Goal: Check status: Check status

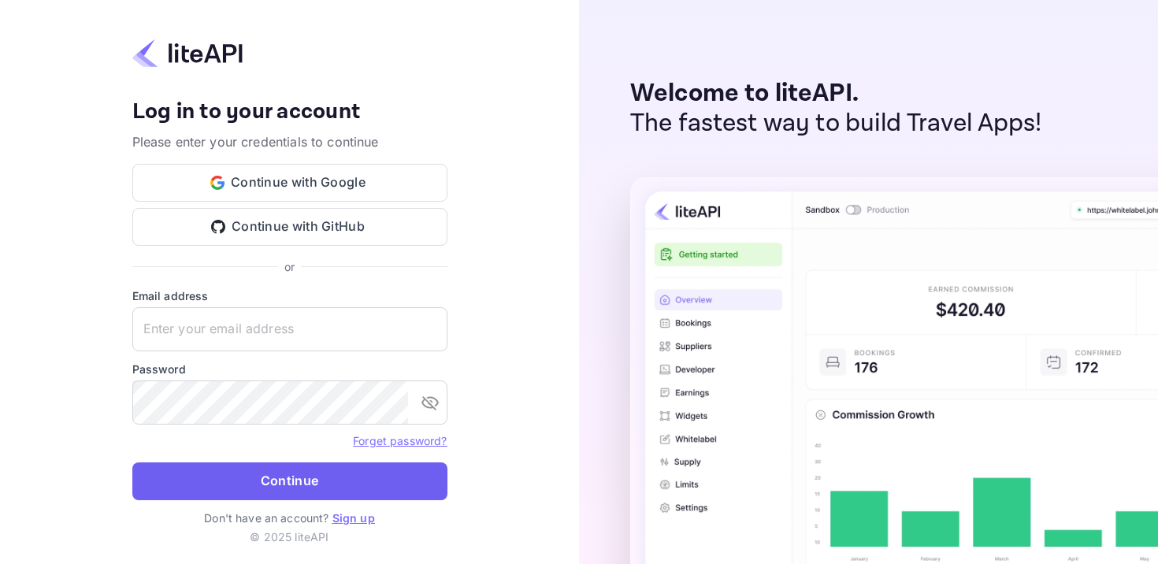
type input "[EMAIL_ADDRESS][DOMAIN_NAME]"
click at [220, 480] on button "Continue" at bounding box center [289, 481] width 315 height 38
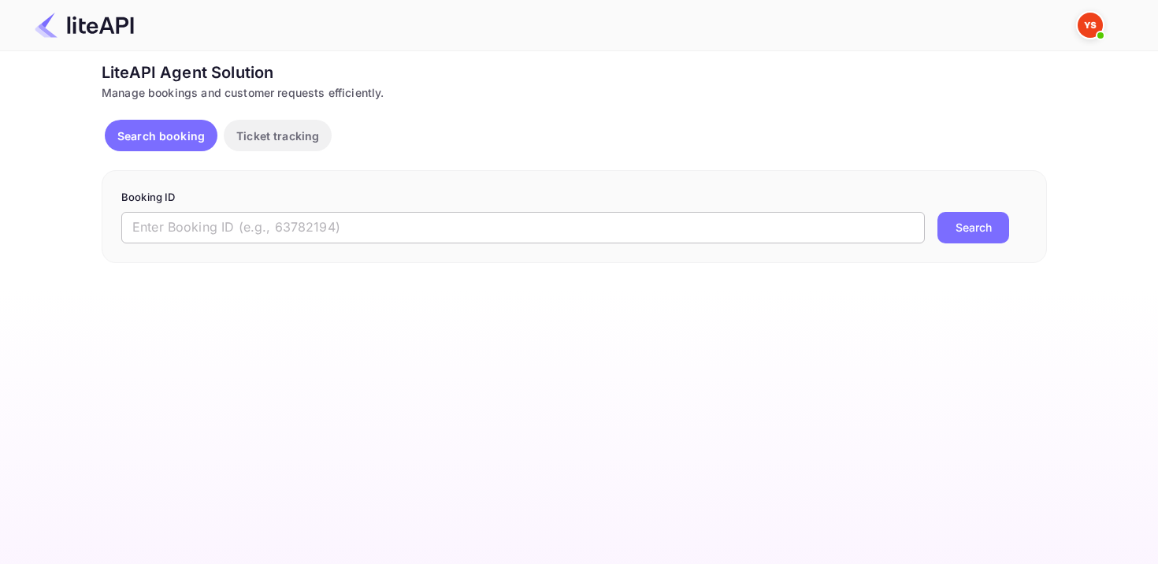
click at [248, 223] on input "text" at bounding box center [522, 228] width 803 height 32
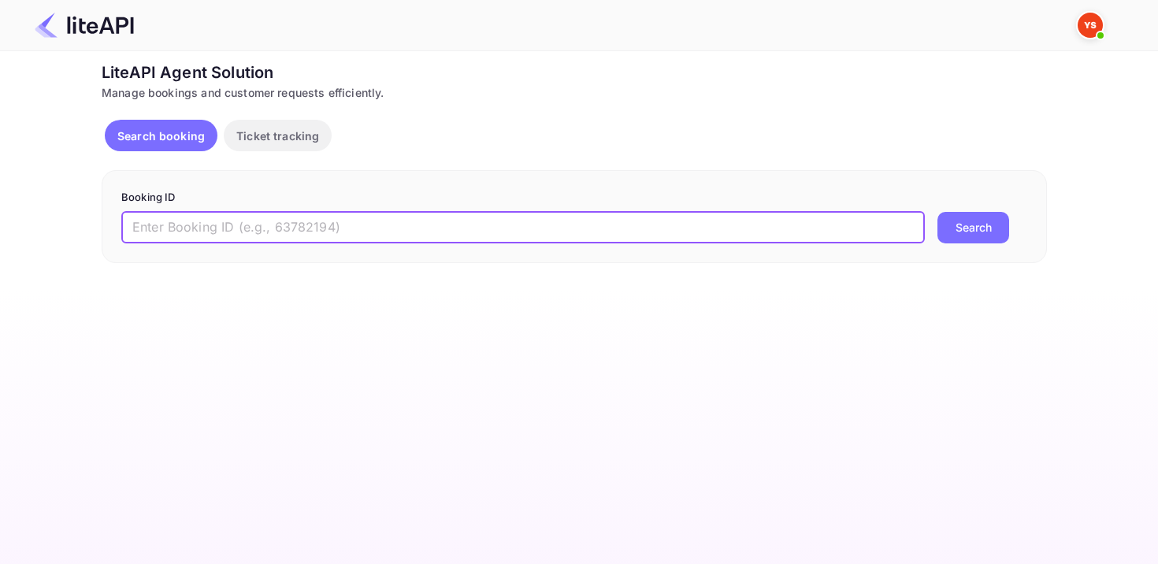
paste input "8916230"
type input "8916230"
click at [937, 212] on button "Search" at bounding box center [973, 228] width 72 height 32
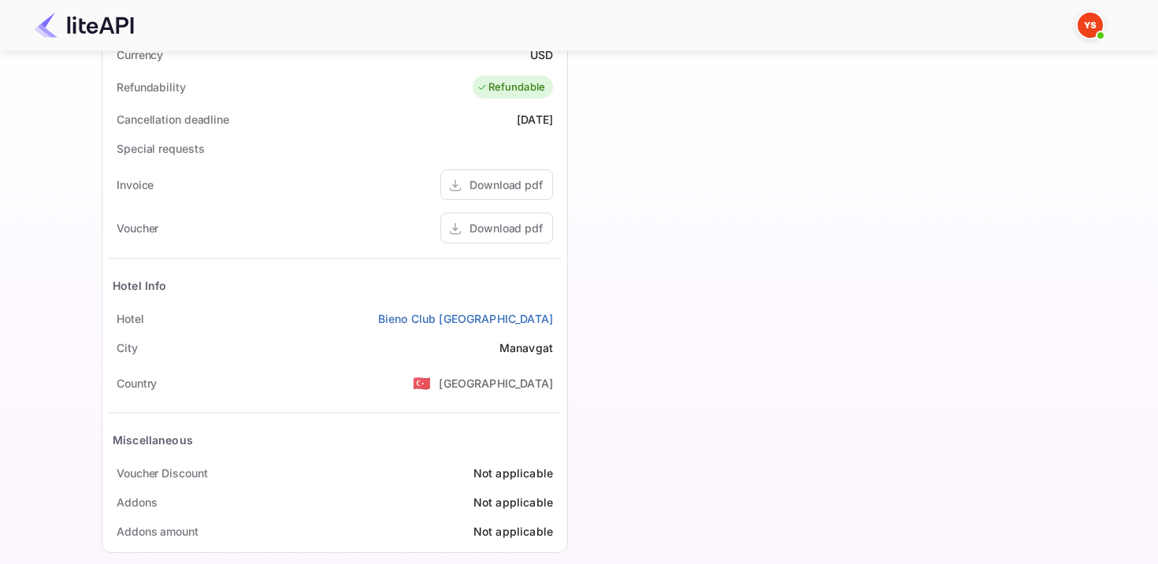
scroll to position [582, 0]
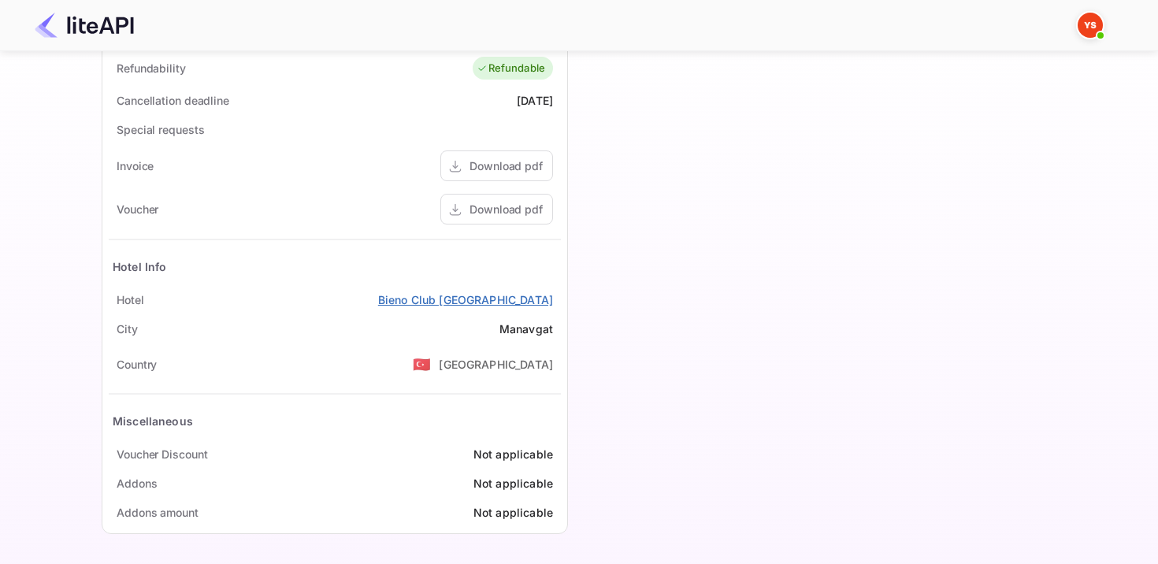
drag, startPoint x: 558, startPoint y: 299, endPoint x: 388, endPoint y: 297, distance: 170.1
click at [388, 297] on div "[GEOGRAPHIC_DATA]" at bounding box center [335, 299] width 452 height 29
copy link "Bieno Club [GEOGRAPHIC_DATA]"
